Goal: Task Accomplishment & Management: Complete application form

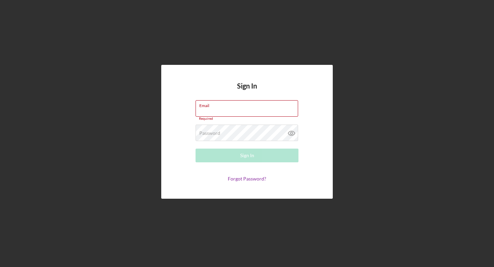
type input "[EMAIL_ADDRESS][DOMAIN_NAME]"
click at [243, 156] on div "Sign In" at bounding box center [247, 156] width 14 height 14
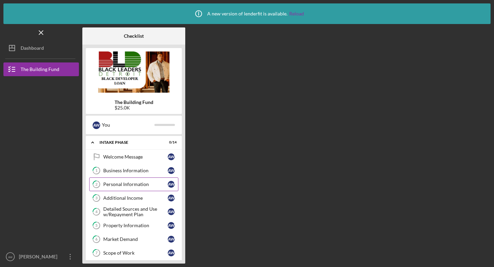
scroll to position [1, 0]
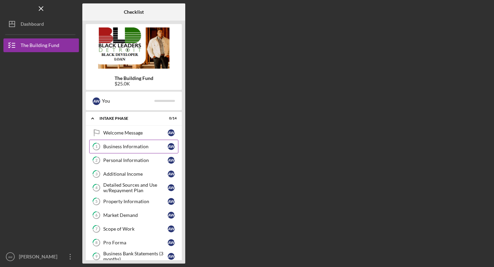
click at [126, 146] on div "Business Information" at bounding box center [135, 146] width 64 height 5
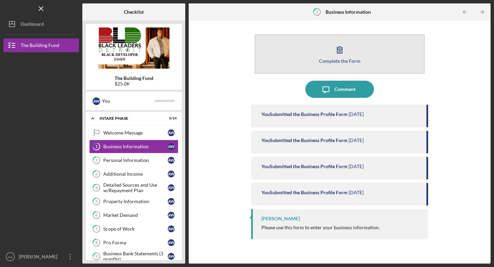
click at [342, 56] on icon "button" at bounding box center [339, 49] width 17 height 17
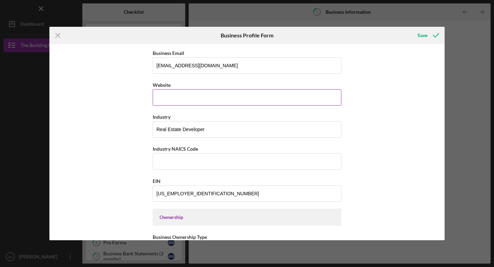
scroll to position [156, 0]
click at [231, 98] on input "Website" at bounding box center [247, 97] width 189 height 16
type input "n"
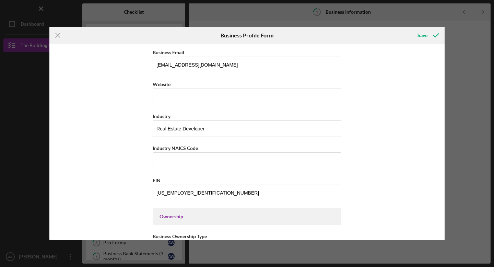
click at [389, 124] on div "Business Name [PERSON_NAME] Holdings LLC DBA n/a Business Start Date [DATE] Leg…" at bounding box center [246, 142] width 395 height 196
click at [229, 161] on input "Industry NAICS Code" at bounding box center [247, 160] width 189 height 16
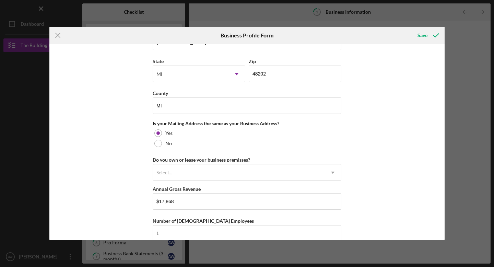
scroll to position [464, 0]
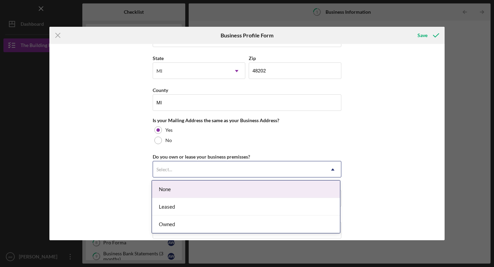
click at [310, 165] on div "Select..." at bounding box center [239, 170] width 172 height 16
click at [290, 187] on div "None" at bounding box center [246, 188] width 188 height 17
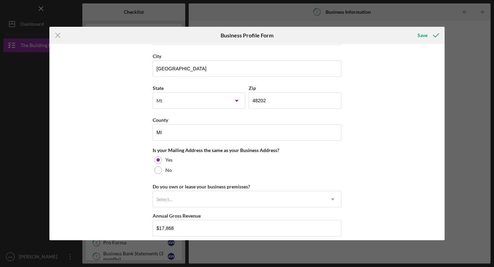
scroll to position [437, 0]
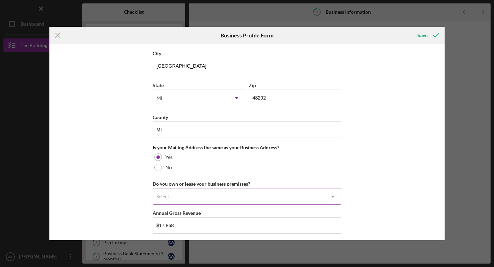
click at [293, 193] on div "Select..." at bounding box center [239, 197] width 172 height 16
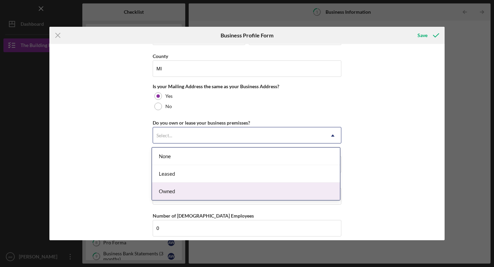
scroll to position [499, 0]
click at [291, 189] on div "Owned" at bounding box center [246, 189] width 188 height 17
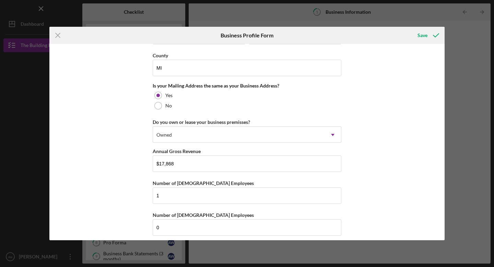
click at [369, 157] on div "Business Name [PERSON_NAME] Holdings LLC DBA n/a Business Start Date [DATE] Leg…" at bounding box center [246, 142] width 395 height 196
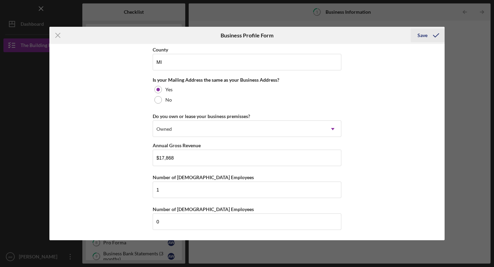
click at [426, 35] on div "Save" at bounding box center [422, 35] width 10 height 14
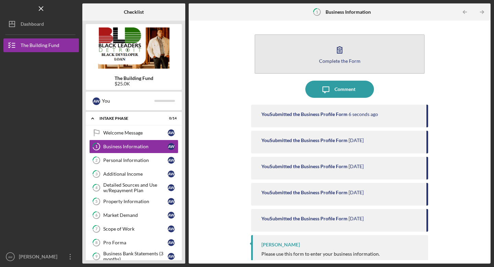
click at [353, 54] on button "Complete the Form Form" at bounding box center [340, 53] width 170 height 39
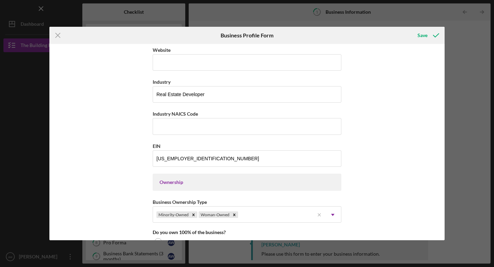
scroll to position [192, 0]
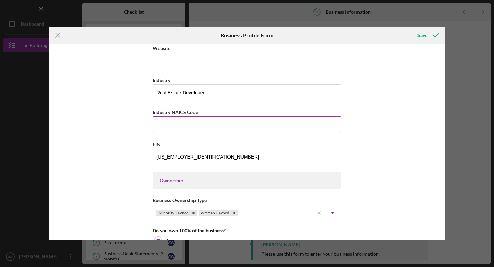
click at [261, 119] on input "Industry NAICS Code" at bounding box center [247, 124] width 189 height 16
click at [245, 128] on input "Industry NAICS Code" at bounding box center [247, 124] width 189 height 16
click at [245, 127] on input "Industry NAICS Code" at bounding box center [247, 124] width 189 height 16
click at [286, 118] on input "Industry NAICS Code" at bounding box center [247, 124] width 189 height 16
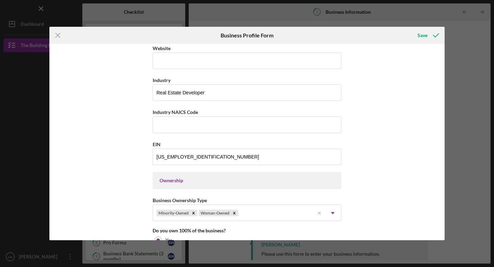
click at [398, 131] on div "Business Name [PERSON_NAME] Holdings LLC DBA n/a Business Start Date [DATE] Leg…" at bounding box center [246, 142] width 395 height 196
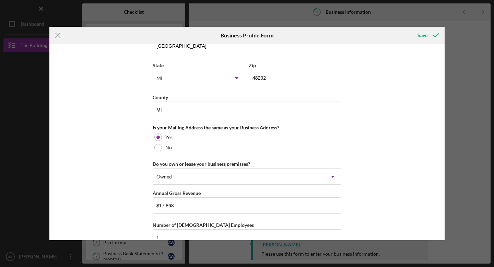
scroll to position [505, 0]
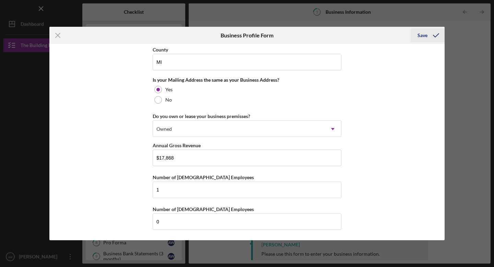
click at [435, 34] on icon "submit" at bounding box center [435, 35] width 17 height 17
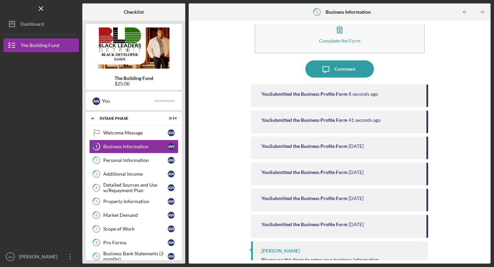
scroll to position [31, 0]
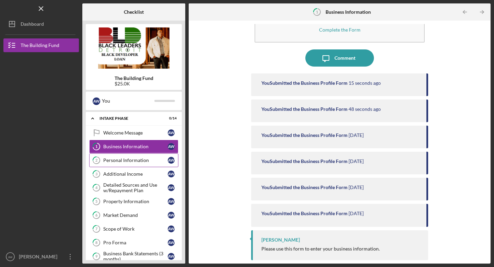
click at [132, 161] on div "Personal Information" at bounding box center [135, 159] width 64 height 5
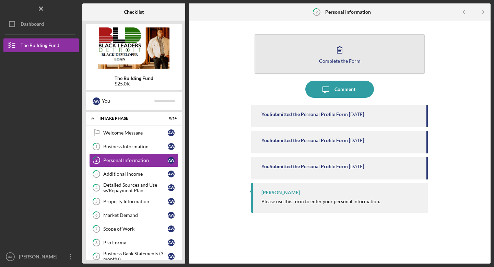
click at [352, 45] on button "Complete the Form Form" at bounding box center [340, 53] width 170 height 39
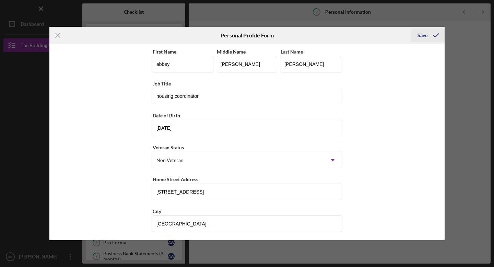
click at [437, 37] on icon "submit" at bounding box center [435, 35] width 17 height 17
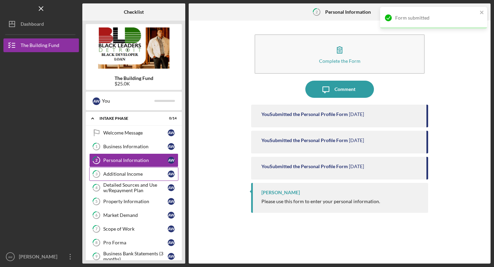
click at [136, 174] on div "Additional Income" at bounding box center [135, 173] width 64 height 5
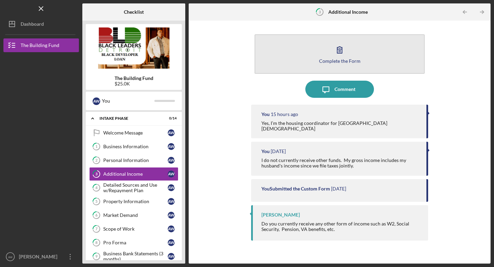
click at [328, 51] on button "Complete the Form Form" at bounding box center [340, 53] width 170 height 39
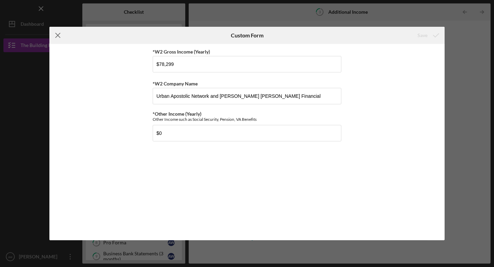
click at [58, 35] on line at bounding box center [58, 35] width 4 height 4
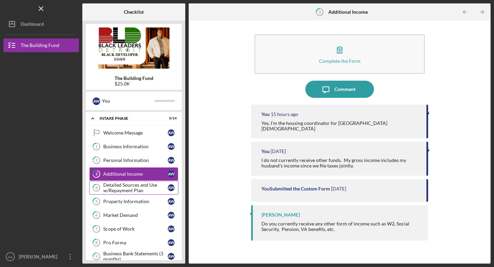
click at [127, 187] on div "Detailed Sources and Use w/Repayment Plan" at bounding box center [135, 187] width 64 height 11
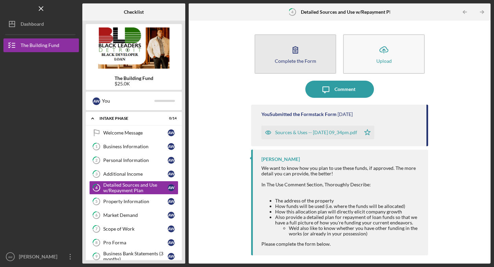
click at [289, 56] on icon "button" at bounding box center [295, 49] width 17 height 17
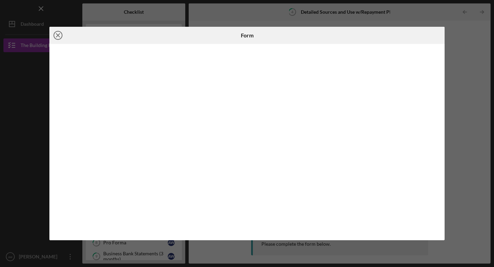
click at [58, 35] on line at bounding box center [57, 35] width 3 height 3
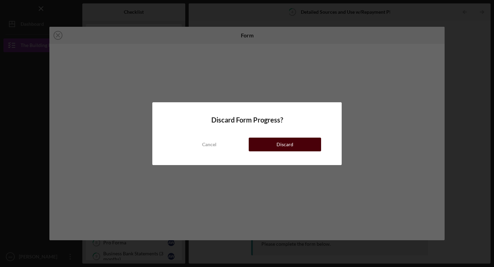
click at [269, 145] on button "Discard" at bounding box center [285, 145] width 72 height 14
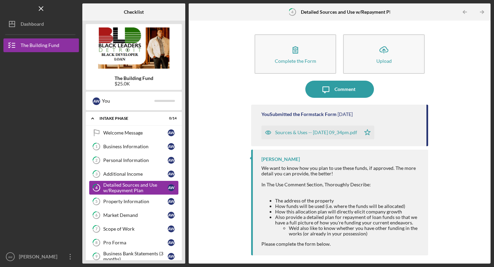
click at [127, 185] on div "Detailed Sources and Use w/Repayment Plan" at bounding box center [135, 187] width 64 height 11
click at [305, 133] on div "Sources & Uses -- [DATE] 09_34pm.pdf" at bounding box center [316, 132] width 82 height 5
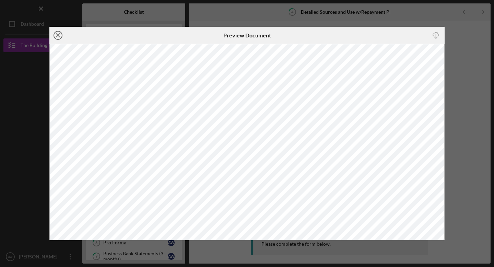
click at [59, 34] on icon "Icon/Close" at bounding box center [57, 35] width 17 height 17
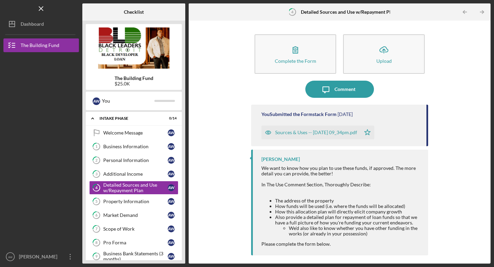
click at [318, 133] on div "Sources & Uses -- [DATE] 09_34pm.pdf" at bounding box center [316, 132] width 82 height 5
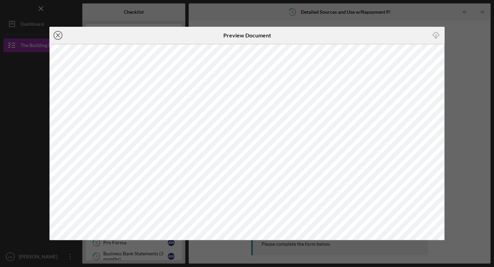
click at [60, 32] on icon "Icon/Close" at bounding box center [57, 35] width 17 height 17
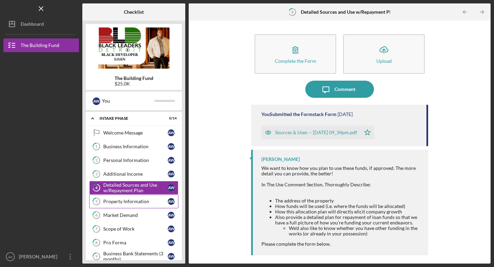
click at [119, 201] on div "Property Information" at bounding box center [135, 201] width 64 height 5
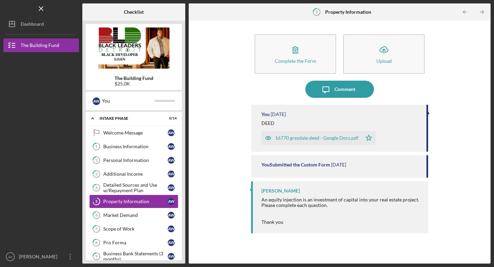
click at [277, 137] on div "16770 greydale deed - Google Docs.pdf" at bounding box center [316, 137] width 83 height 5
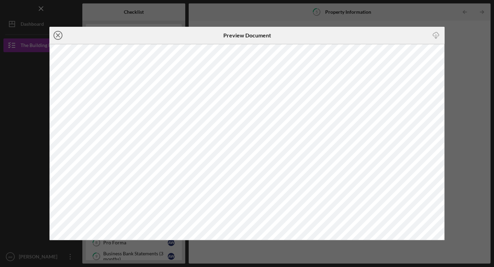
click at [59, 34] on line at bounding box center [57, 35] width 3 height 3
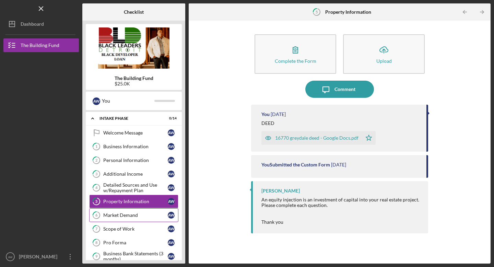
click at [126, 216] on div "Market Demand" at bounding box center [135, 214] width 64 height 5
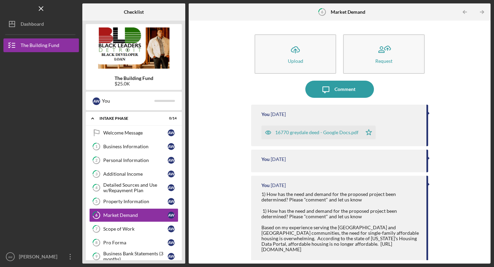
click at [318, 134] on div "16770 greydale deed - Google Docs.pdf" at bounding box center [316, 132] width 83 height 5
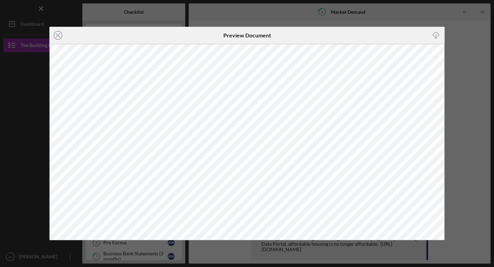
click at [59, 33] on icon "Icon/Close" at bounding box center [57, 35] width 17 height 17
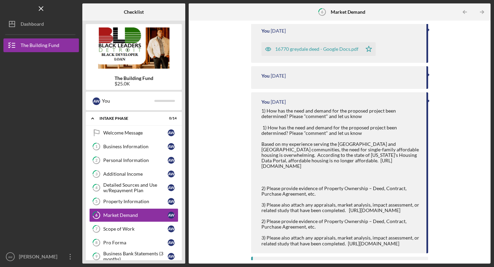
scroll to position [84, 0]
drag, startPoint x: 345, startPoint y: 214, endPoint x: 261, endPoint y: 215, distance: 84.1
click at [261, 215] on div "1) How has the need and demand for the proposed project been determined? Please…" at bounding box center [340, 176] width 158 height 138
copy div "[URL][DOMAIN_NAME]"
